Goal: Task Accomplishment & Management: Complete application form

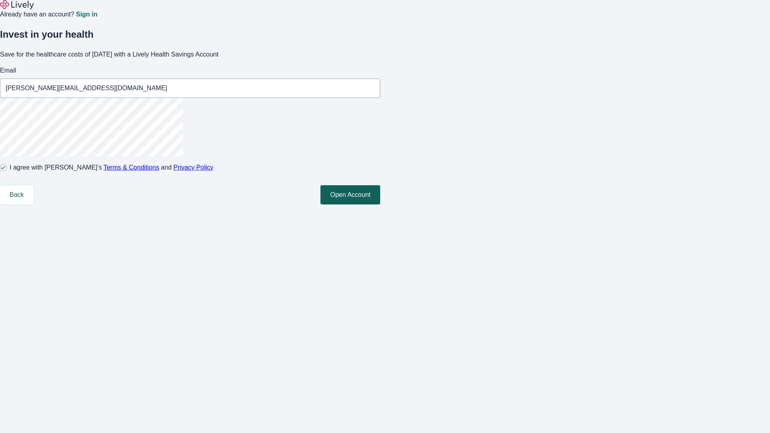
click at [380, 204] on button "Open Account" at bounding box center [350, 194] width 60 height 19
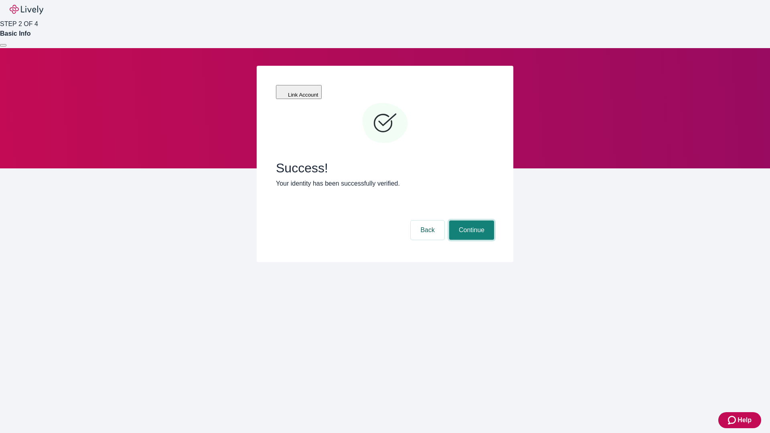
click at [470, 221] on button "Continue" at bounding box center [471, 230] width 45 height 19
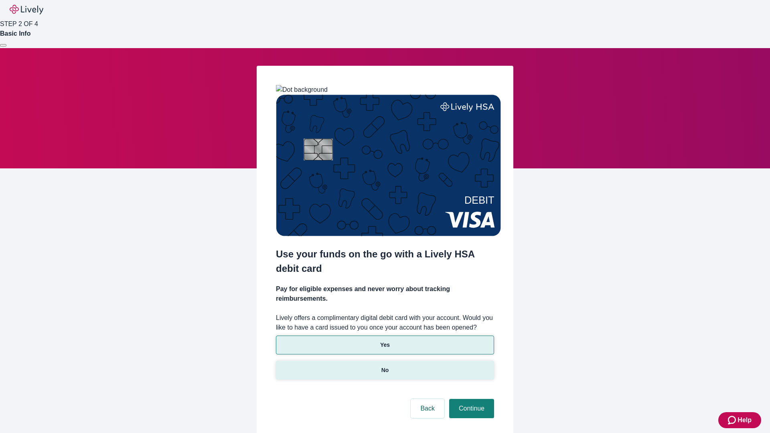
click at [385, 366] on p "No" at bounding box center [385, 370] width 8 height 8
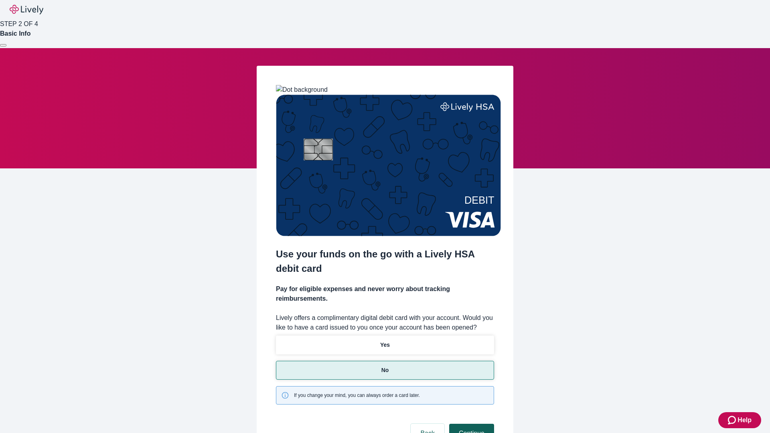
click at [470, 424] on button "Continue" at bounding box center [471, 433] width 45 height 19
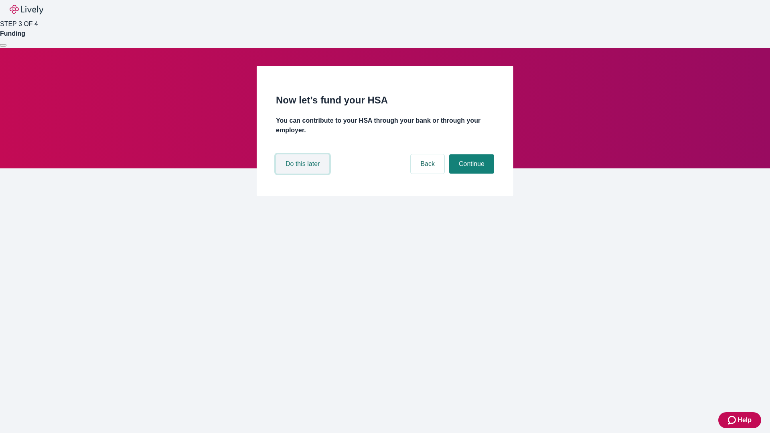
click at [304, 174] on button "Do this later" at bounding box center [302, 163] width 53 height 19
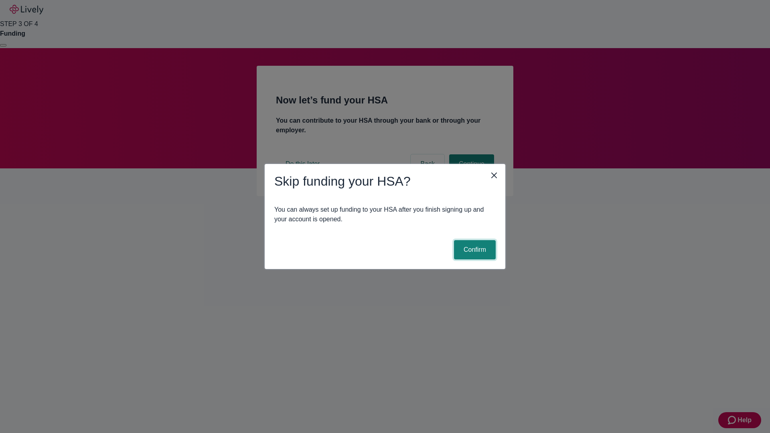
click at [474, 250] on button "Confirm" at bounding box center [475, 249] width 42 height 19
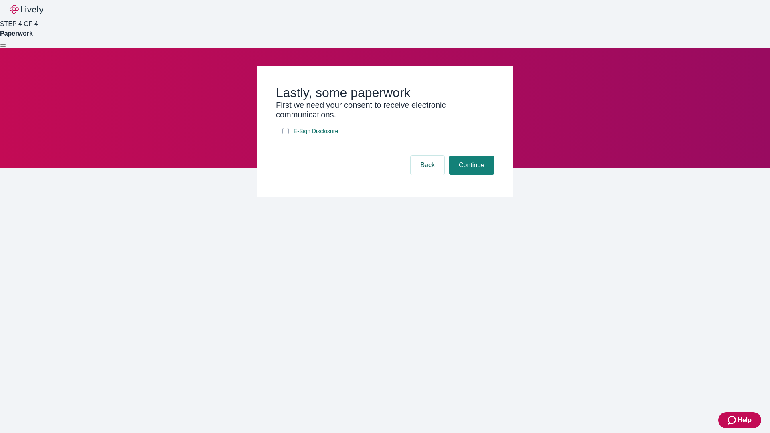
click at [285, 134] on input "E-Sign Disclosure" at bounding box center [285, 131] width 6 height 6
checkbox input "true"
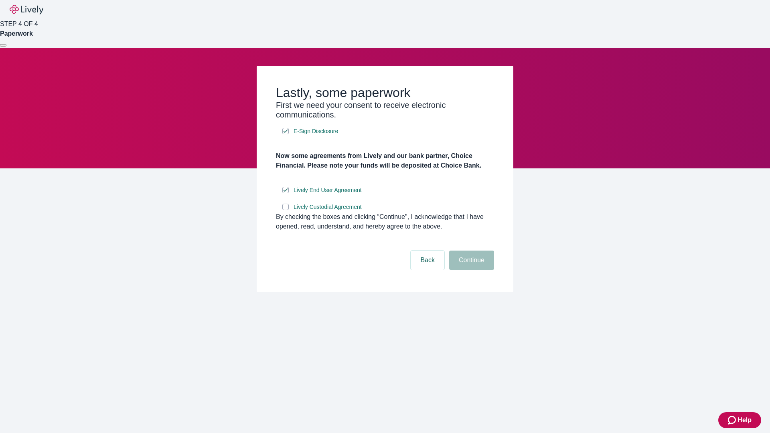
click at [285, 210] on input "Lively Custodial Agreement" at bounding box center [285, 207] width 6 height 6
checkbox input "true"
click at [470, 270] on button "Continue" at bounding box center [471, 260] width 45 height 19
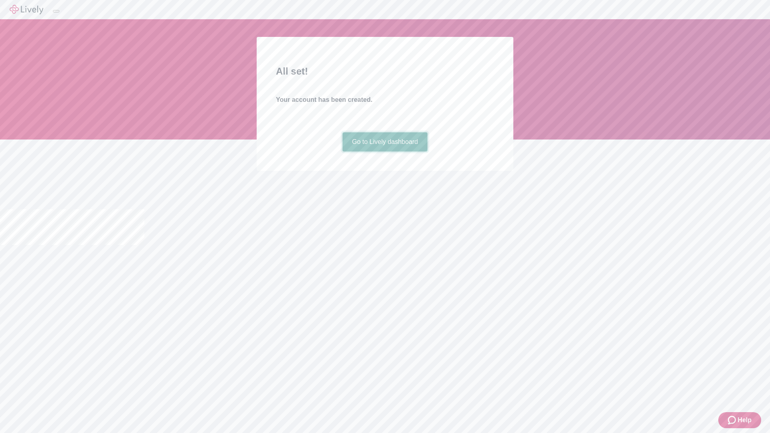
click at [385, 152] on link "Go to Lively dashboard" at bounding box center [384, 141] width 85 height 19
